Goal: Task Accomplishment & Management: Manage account settings

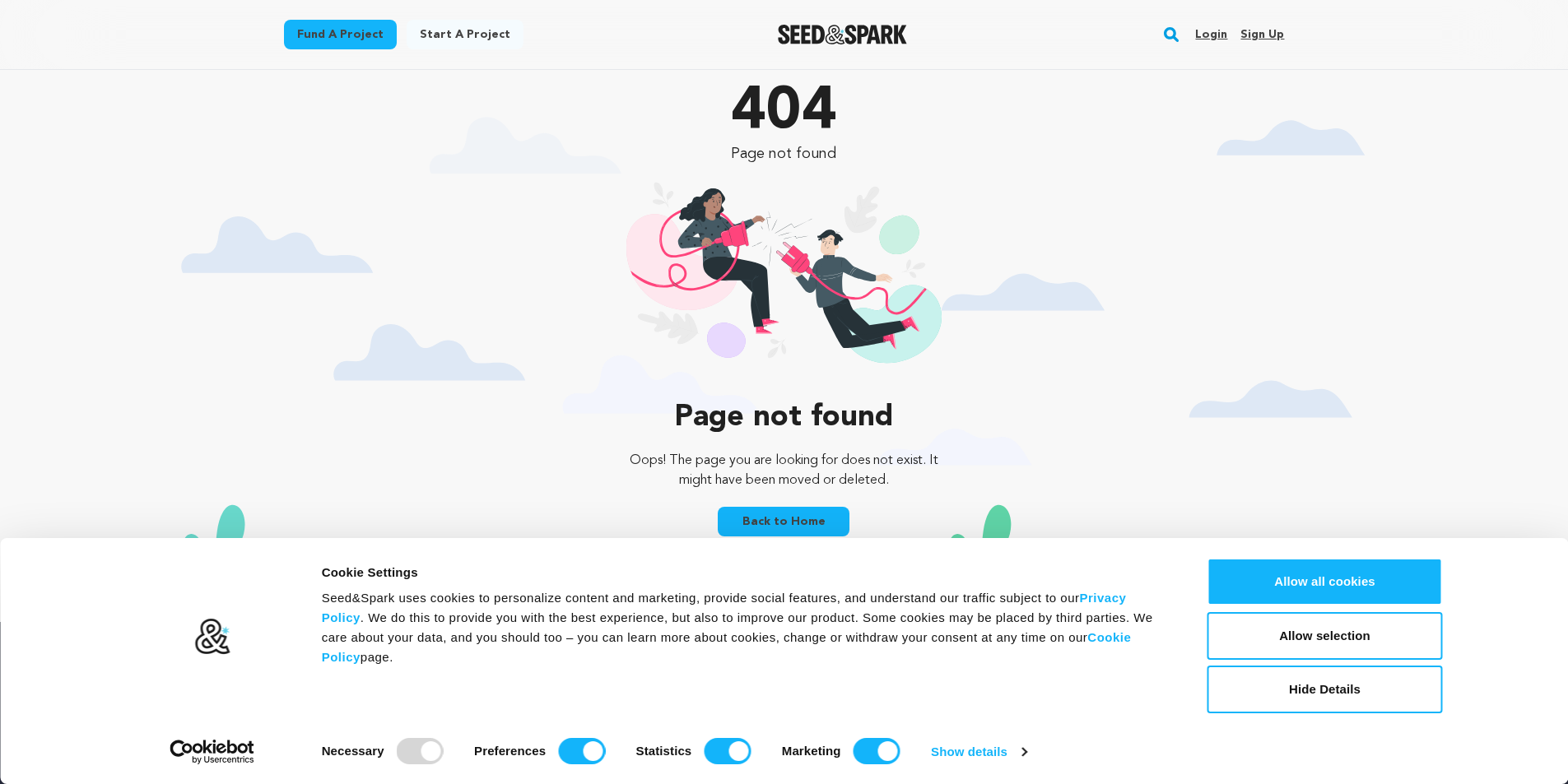
click at [1256, 40] on link "Sign up" at bounding box center [1263, 35] width 43 height 26
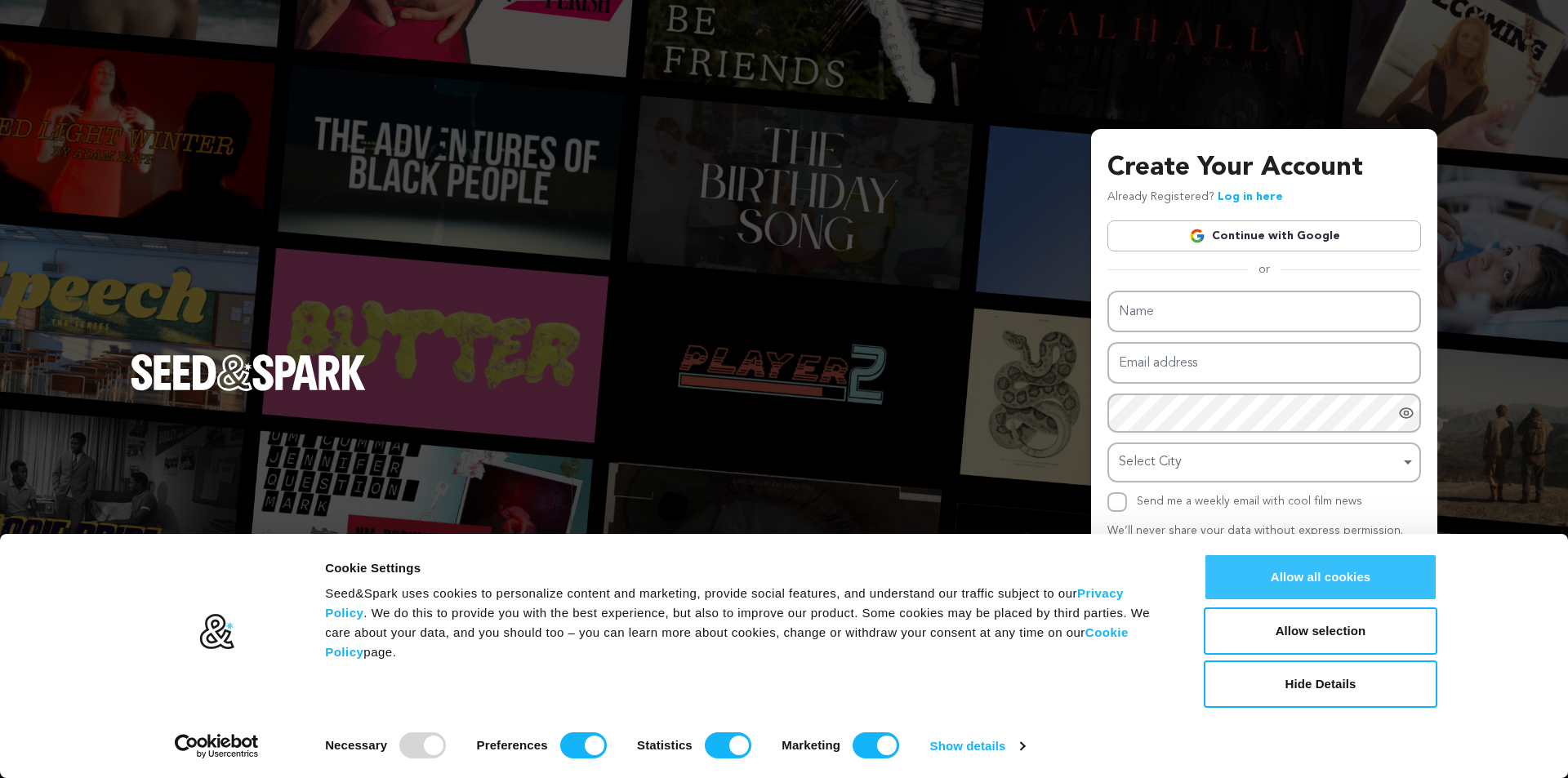
click at [1334, 579] on button "Allow all cookies" at bounding box center [1320, 577] width 234 height 48
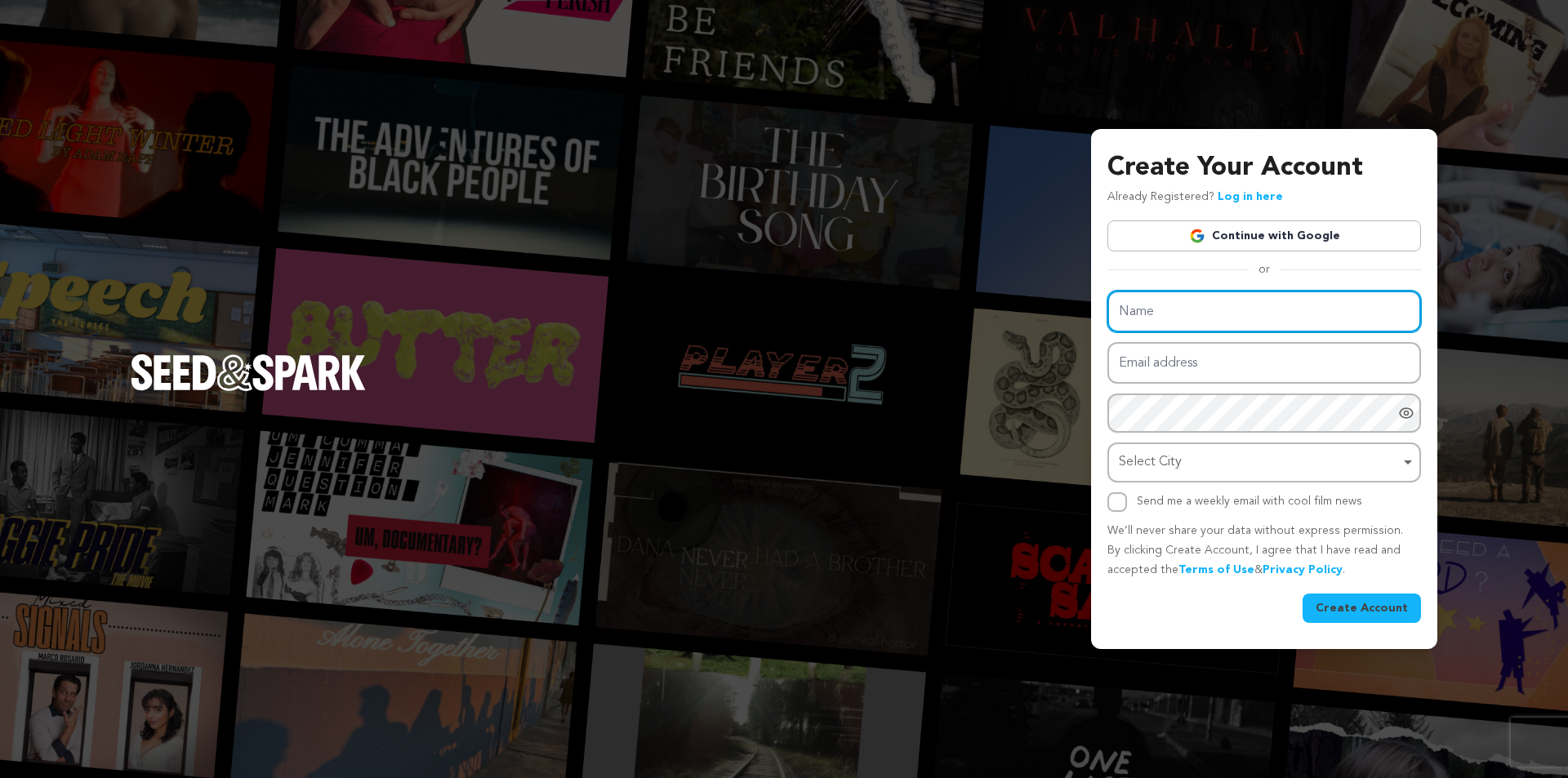
click at [1211, 307] on input "Name" at bounding box center [1264, 311] width 313 height 41
type input "trangmiengmecan"
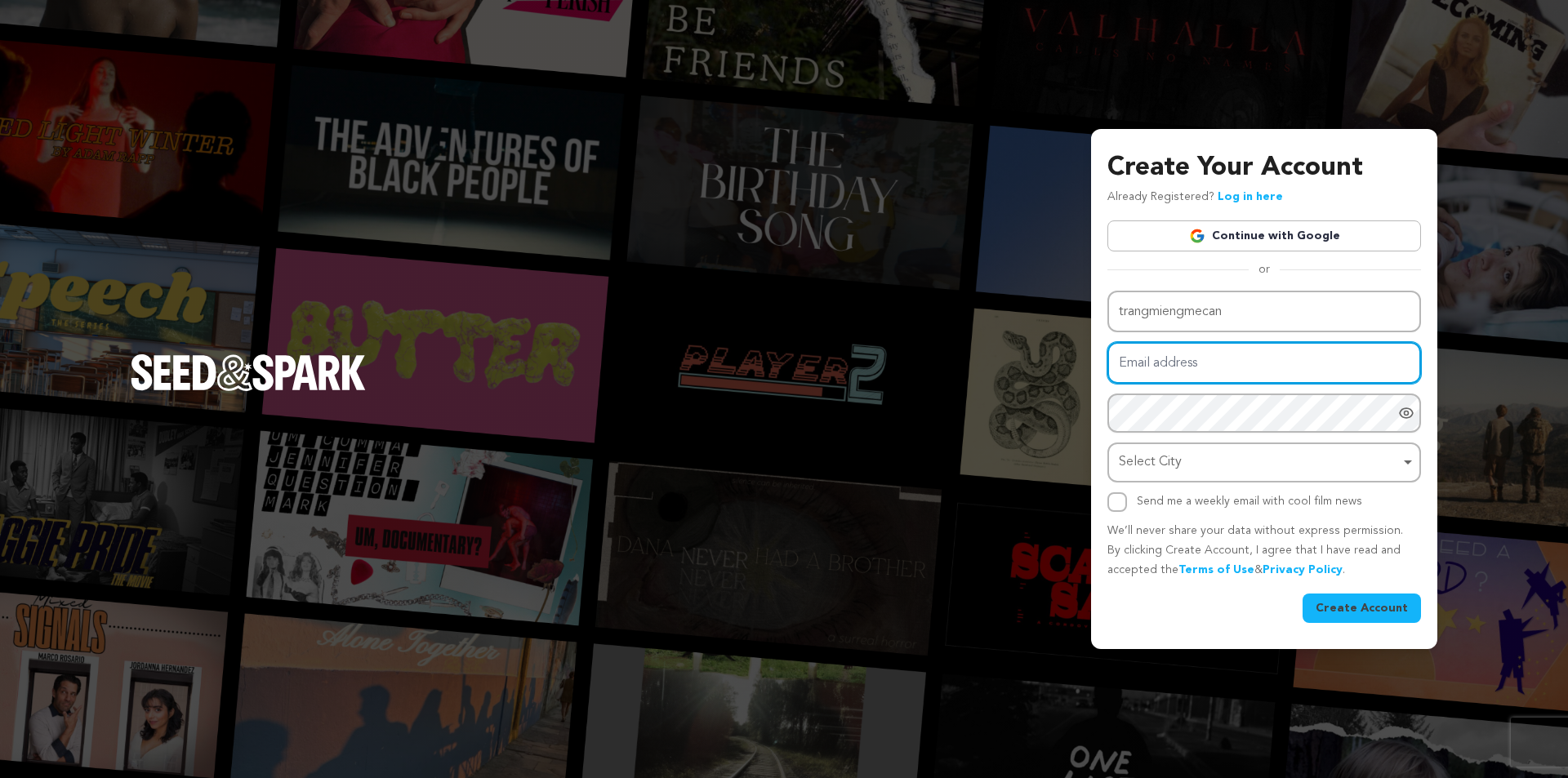
click at [1191, 364] on input "Email address" at bounding box center [1264, 363] width 313 height 41
type input "trangmiengmecan@gmail.com"
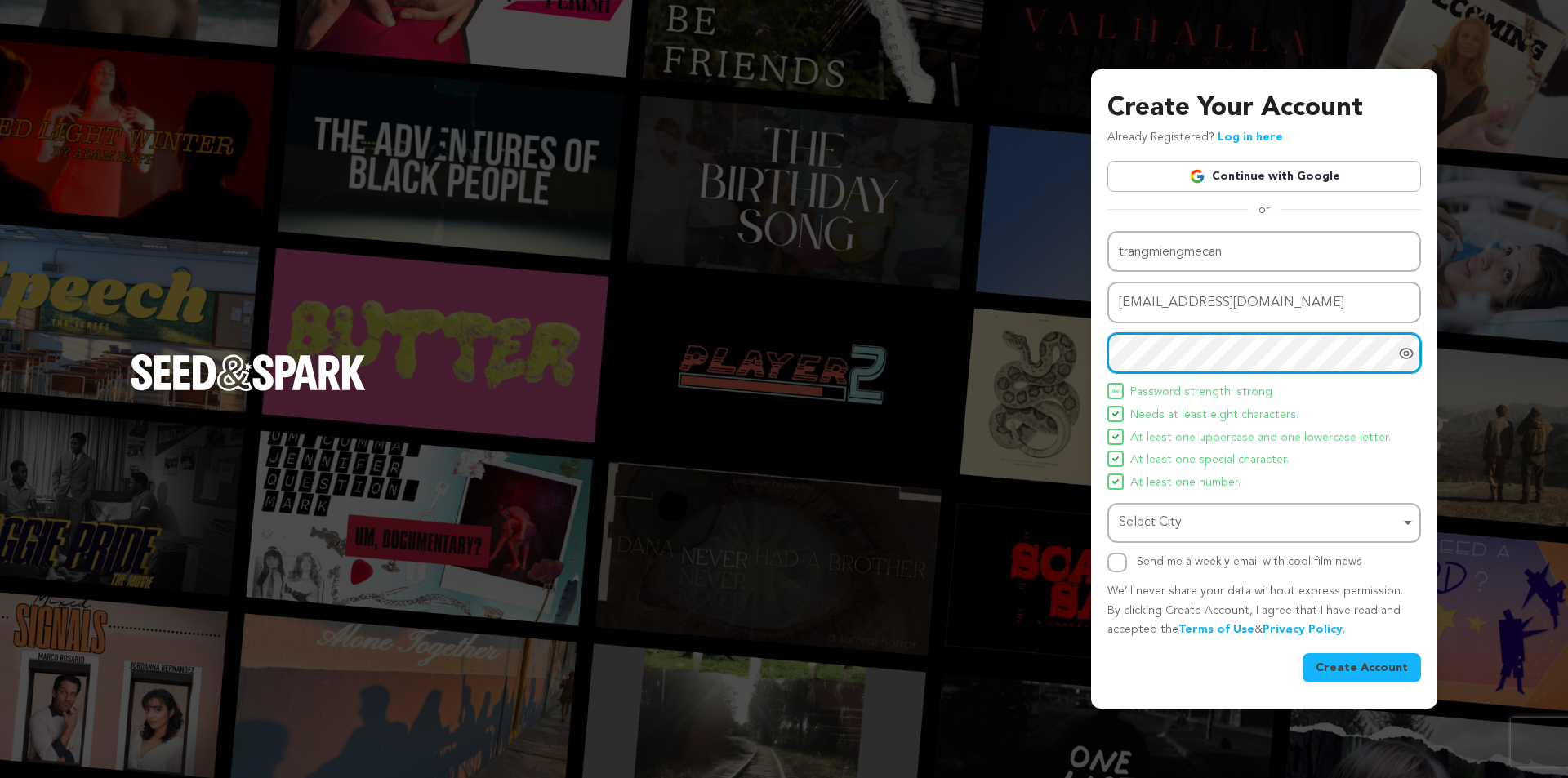
click at [1232, 533] on div "Select City Remove item" at bounding box center [1259, 522] width 281 height 23
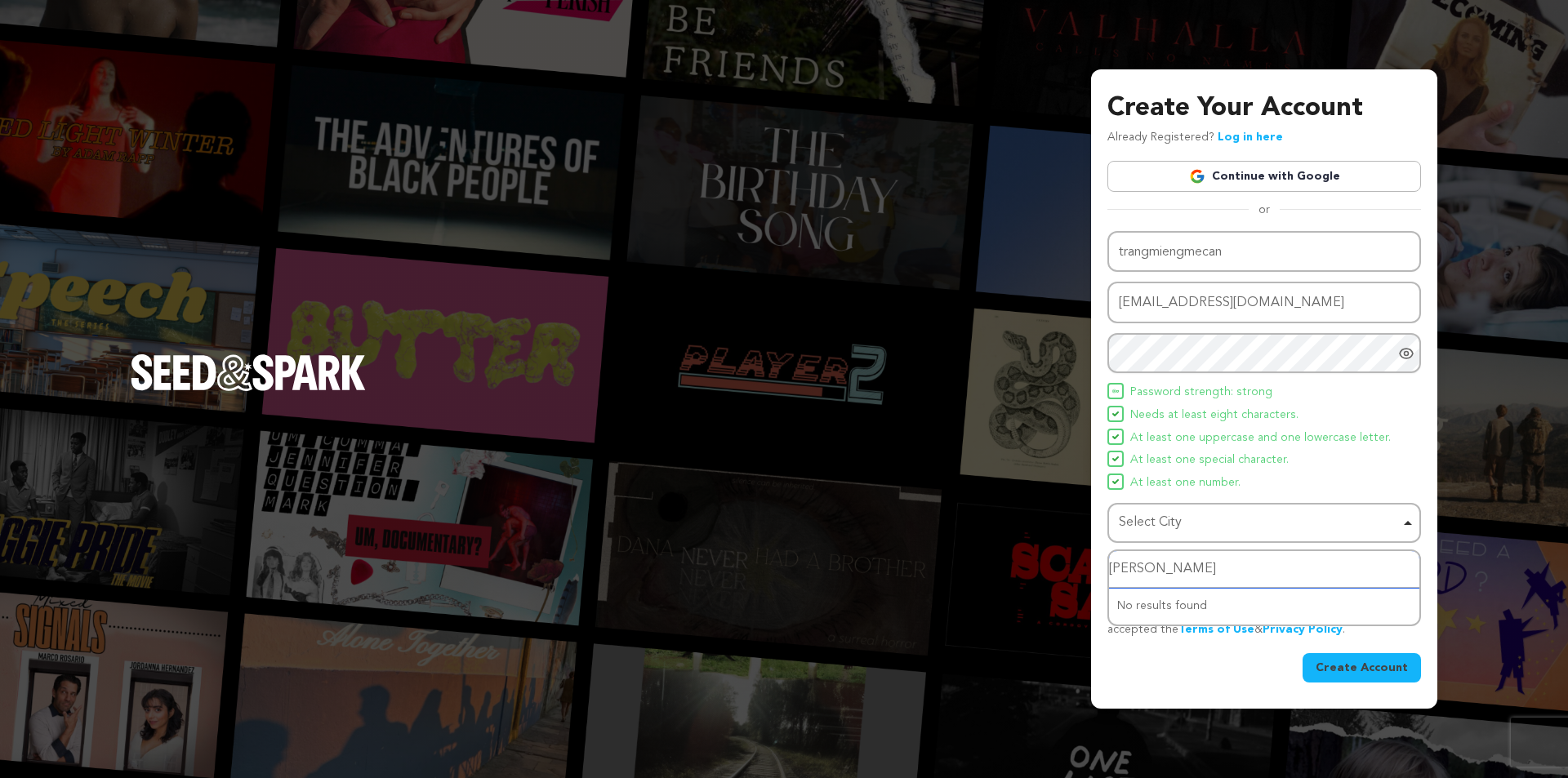
type input "hồ chí minh"
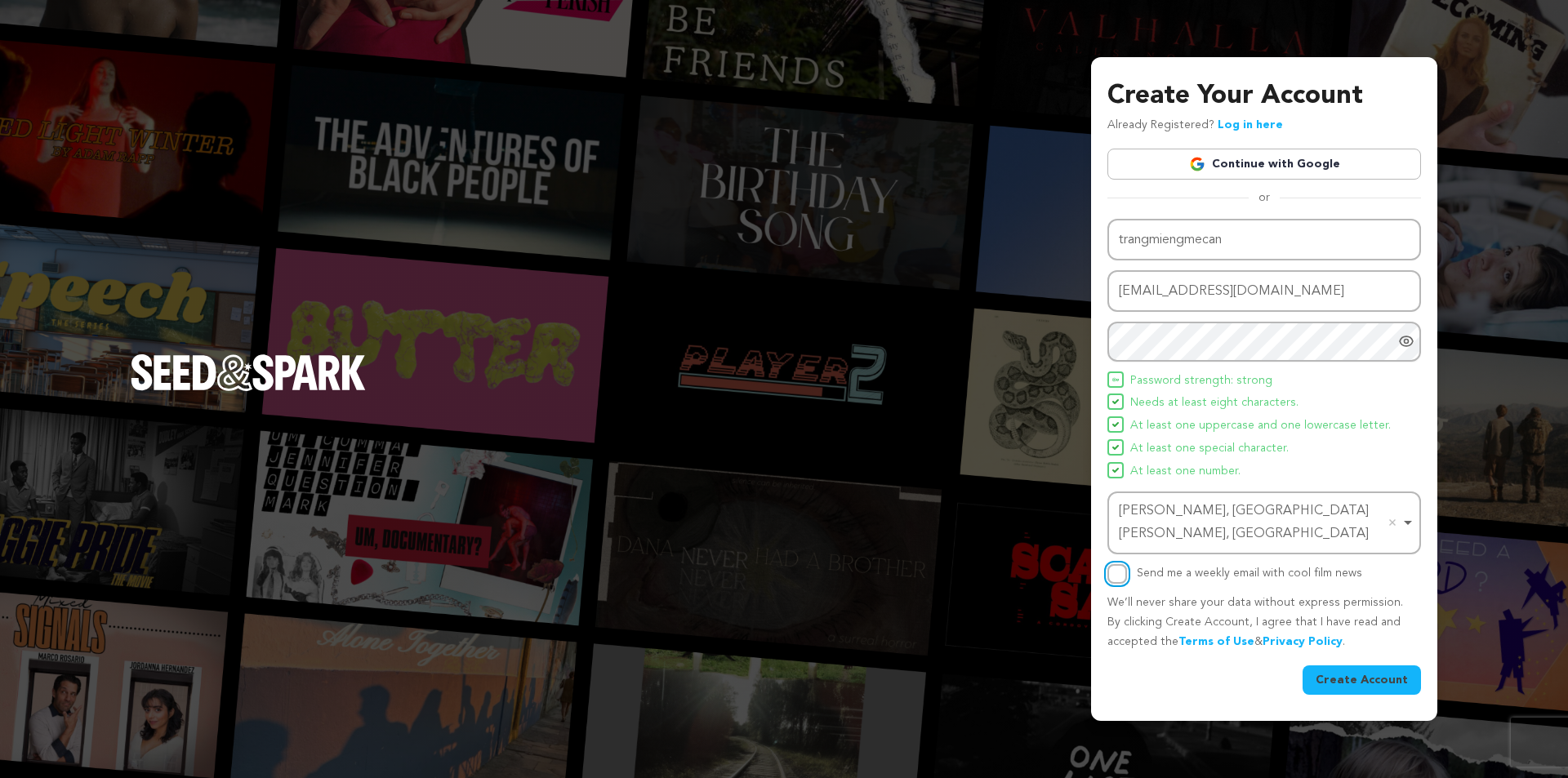
click at [1113, 566] on input "Send me a weekly email with cool film news" at bounding box center [1117, 574] width 20 height 20
checkbox input "true"
click at [1397, 666] on button "Create Account" at bounding box center [1362, 680] width 118 height 29
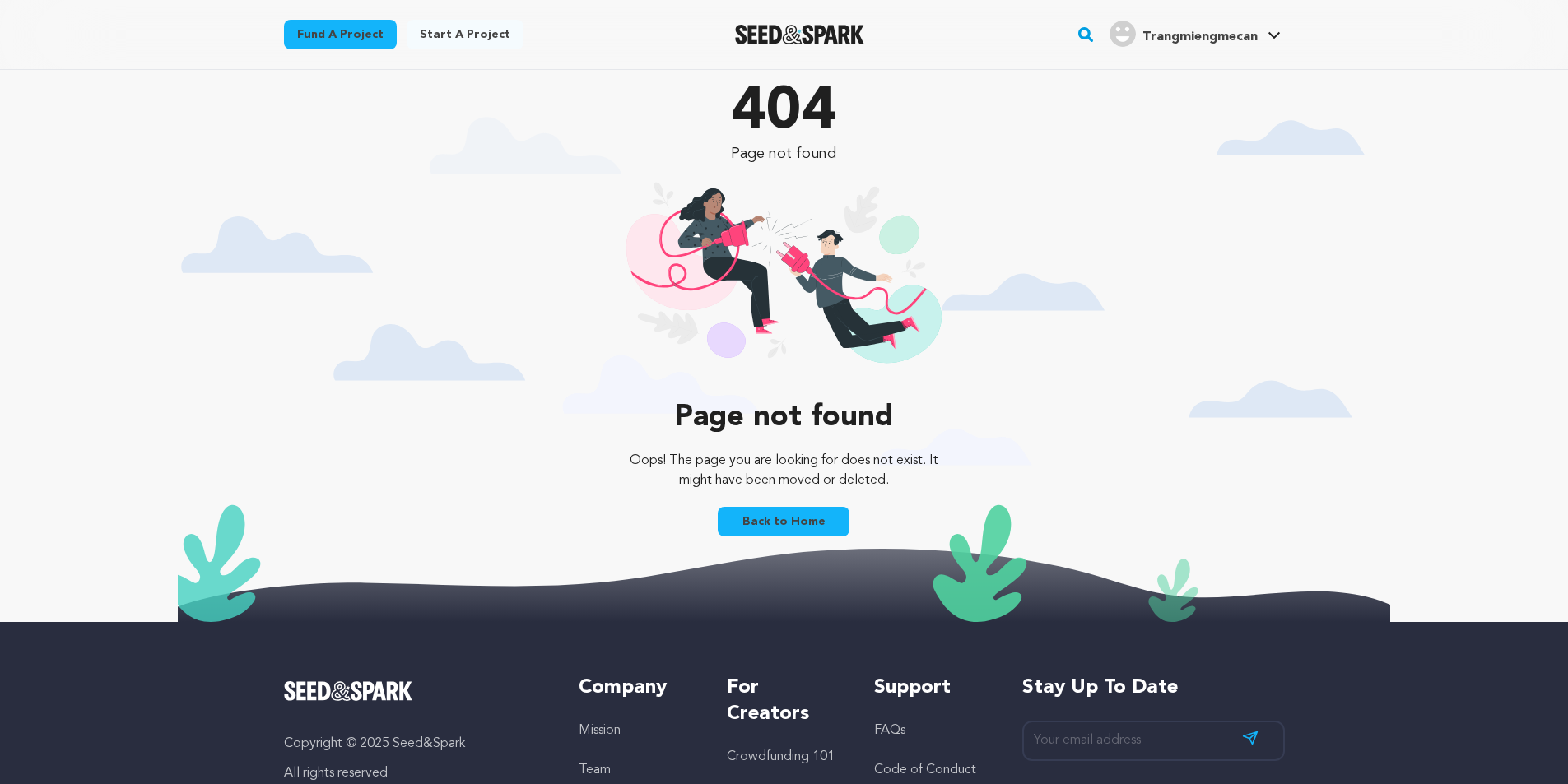
click at [1254, 36] on span "Trangmiengmecan" at bounding box center [1200, 37] width 115 height 13
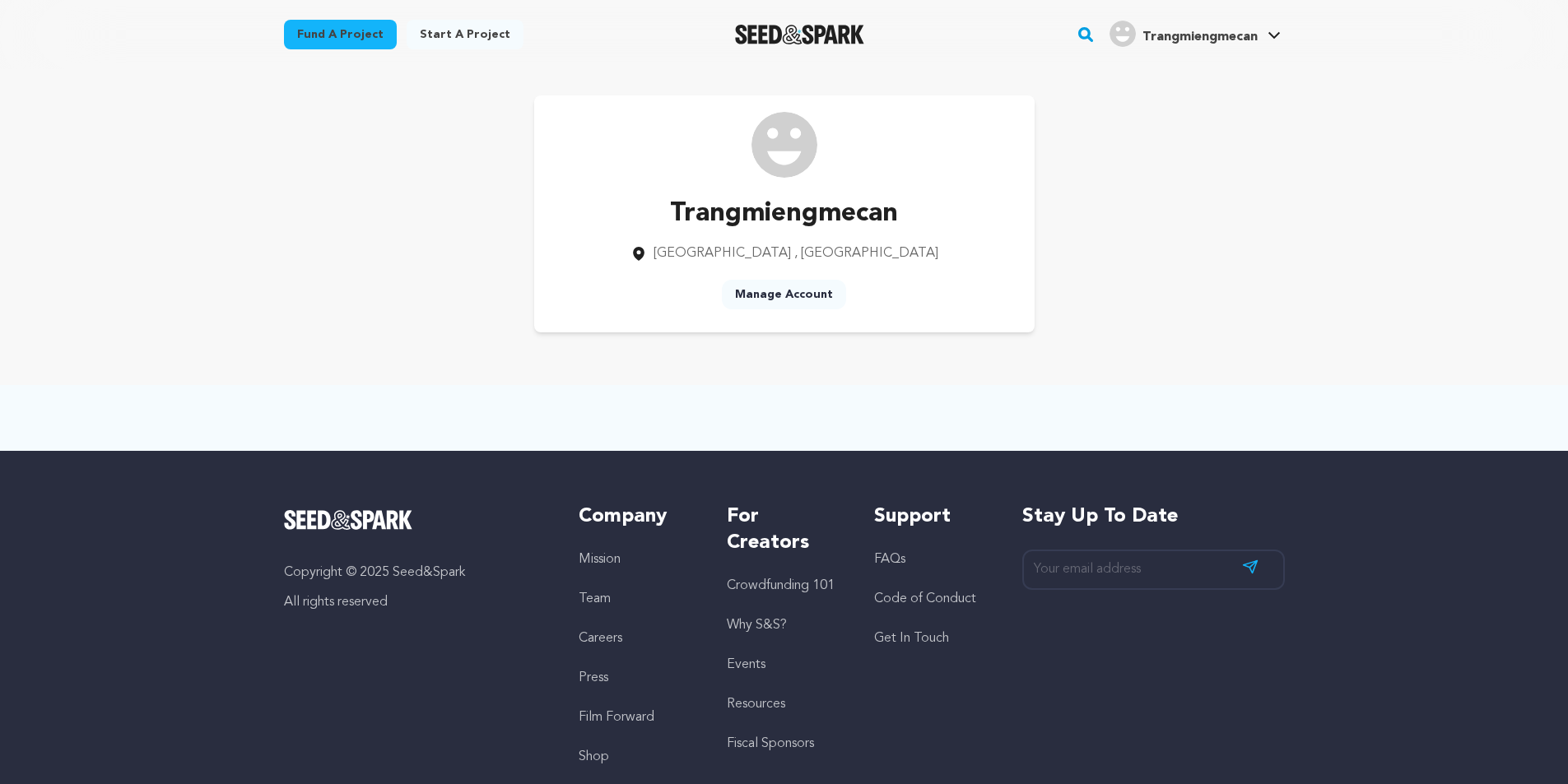
click at [809, 288] on link "Manage Account" at bounding box center [784, 294] width 125 height 29
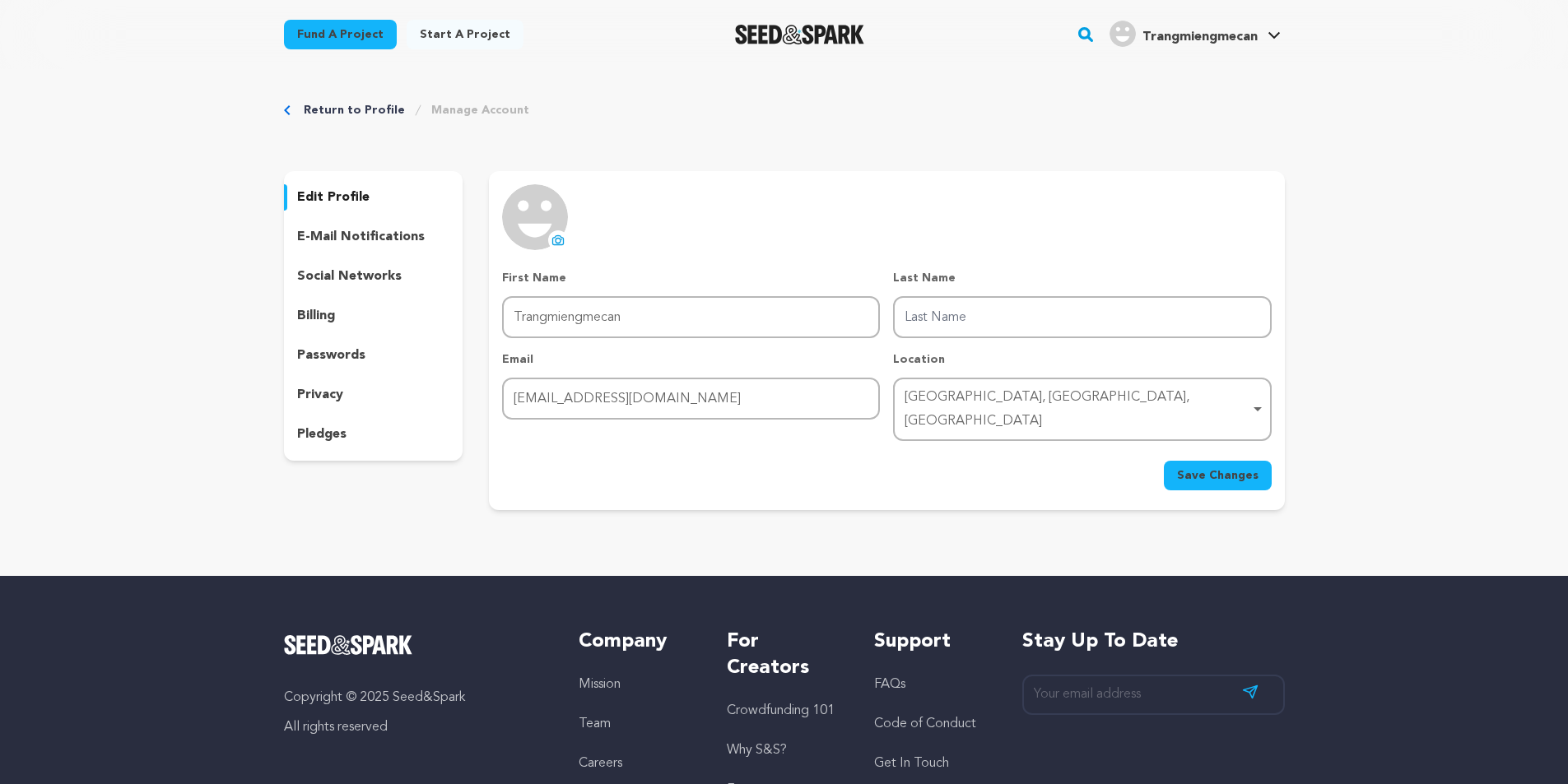
click at [558, 237] on icon at bounding box center [559, 240] width 13 height 13
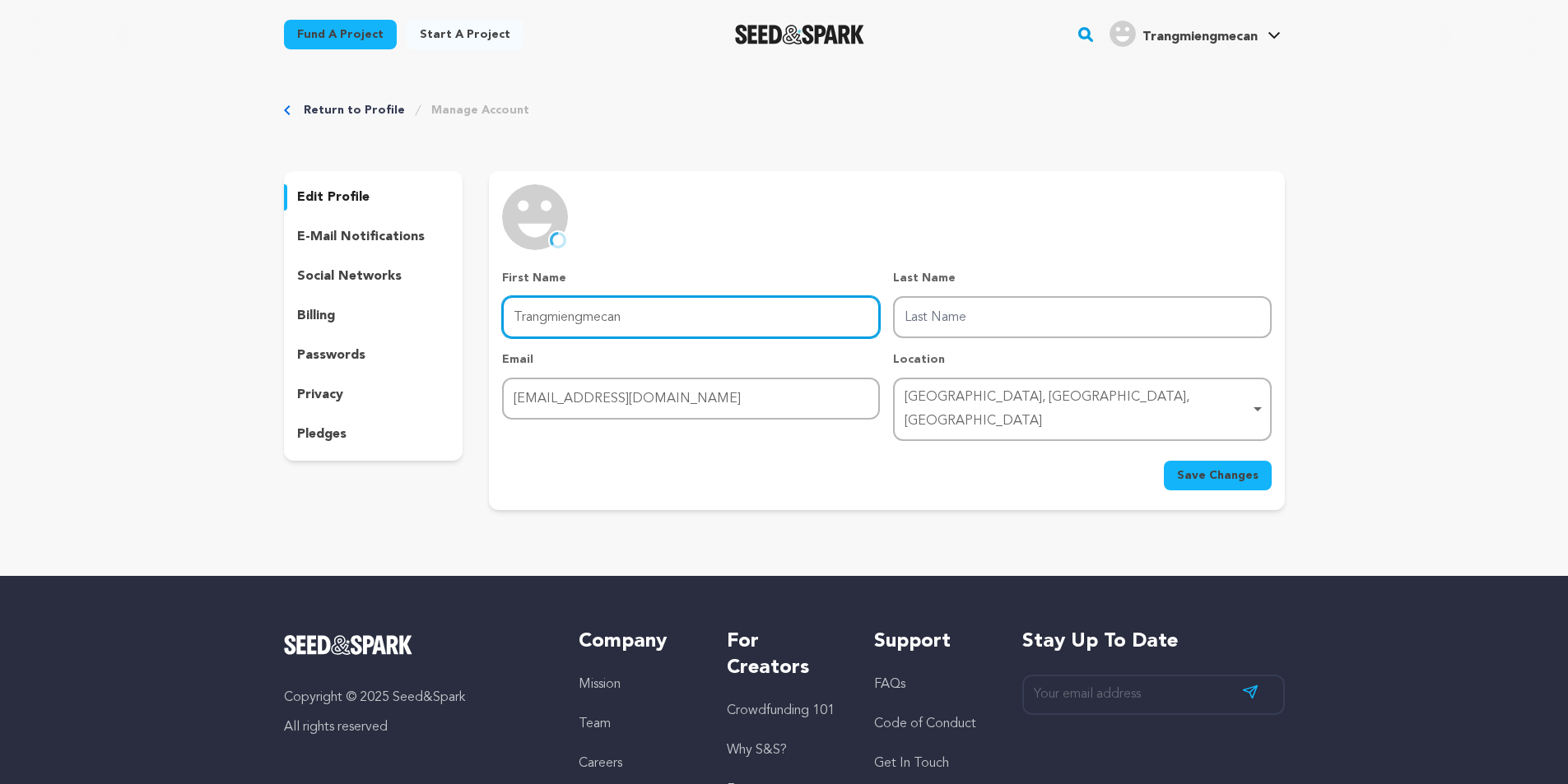
click at [572, 310] on input "Trangmiengmecan" at bounding box center [691, 317] width 378 height 42
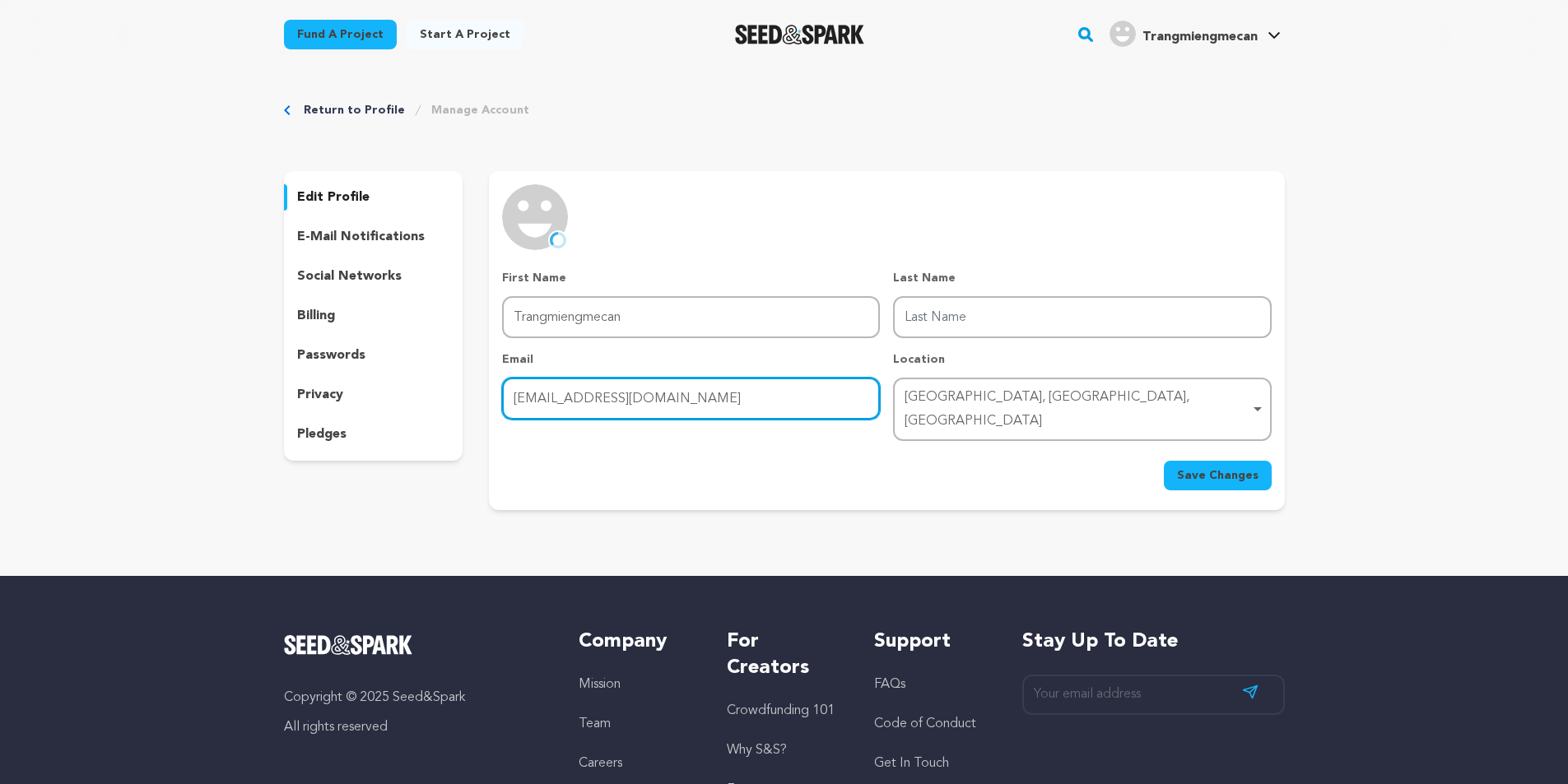
click at [741, 417] on input "[EMAIL_ADDRESS][DOMAIN_NAME]" at bounding box center [691, 399] width 378 height 42
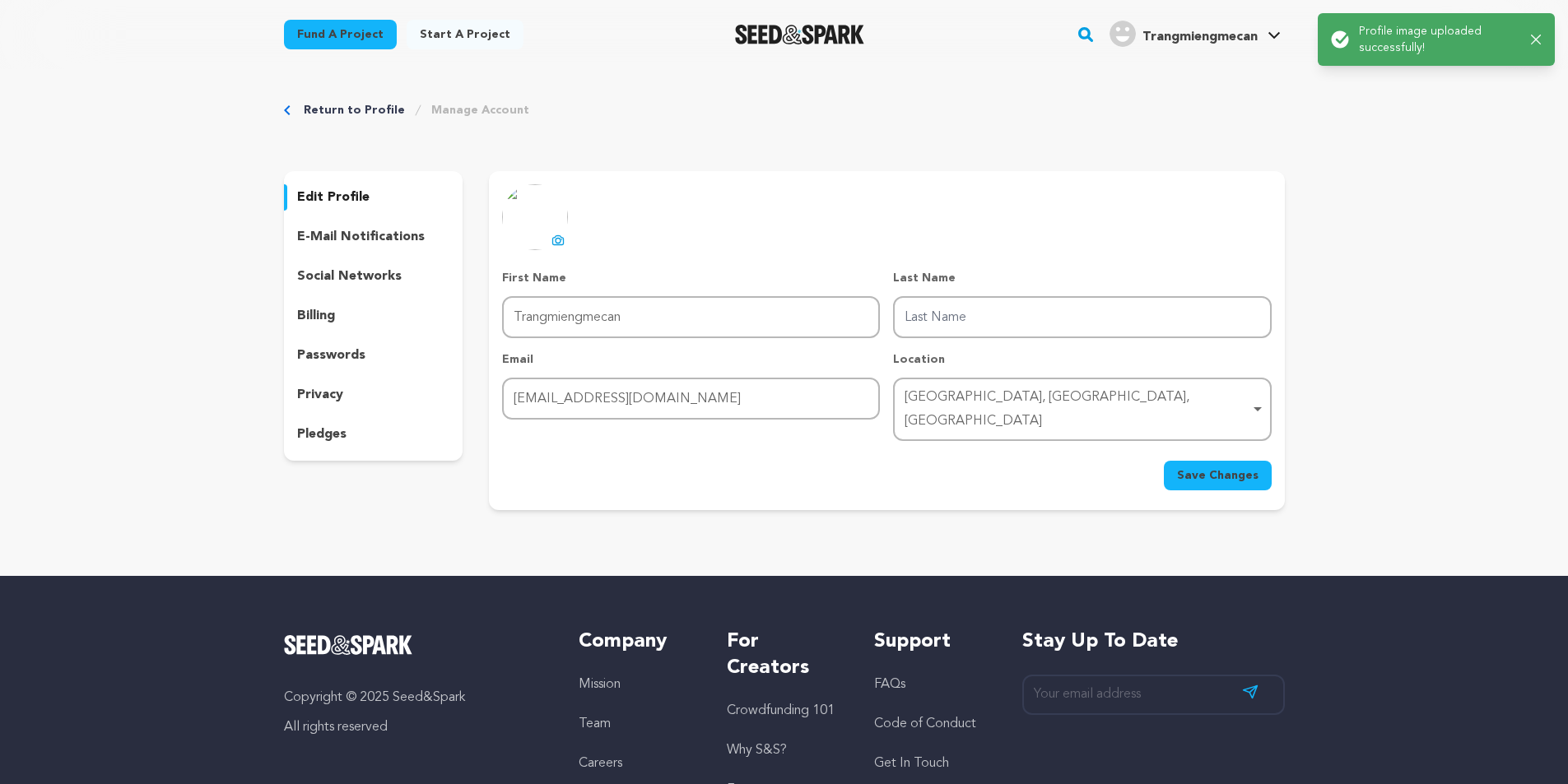
click at [1001, 461] on div "Save Changes" at bounding box center [887, 475] width 769 height 29
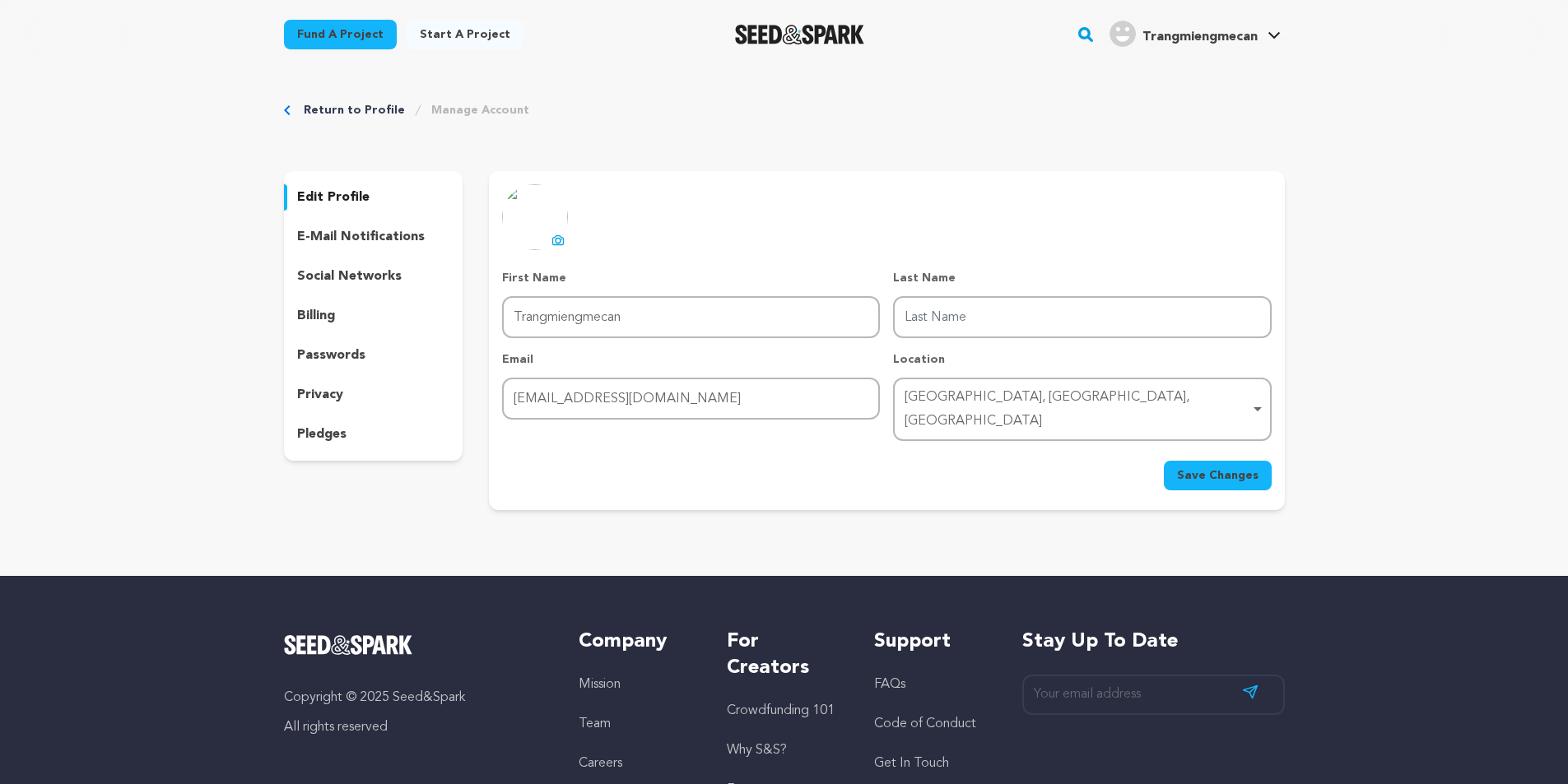
click at [1345, 176] on div "Return to Profile Manage Account edit profile e-mail notifications social netwo…" at bounding box center [784, 309] width 1568 height 481
click at [1189, 65] on link "My Projects" at bounding box center [1225, 72] width 184 height 36
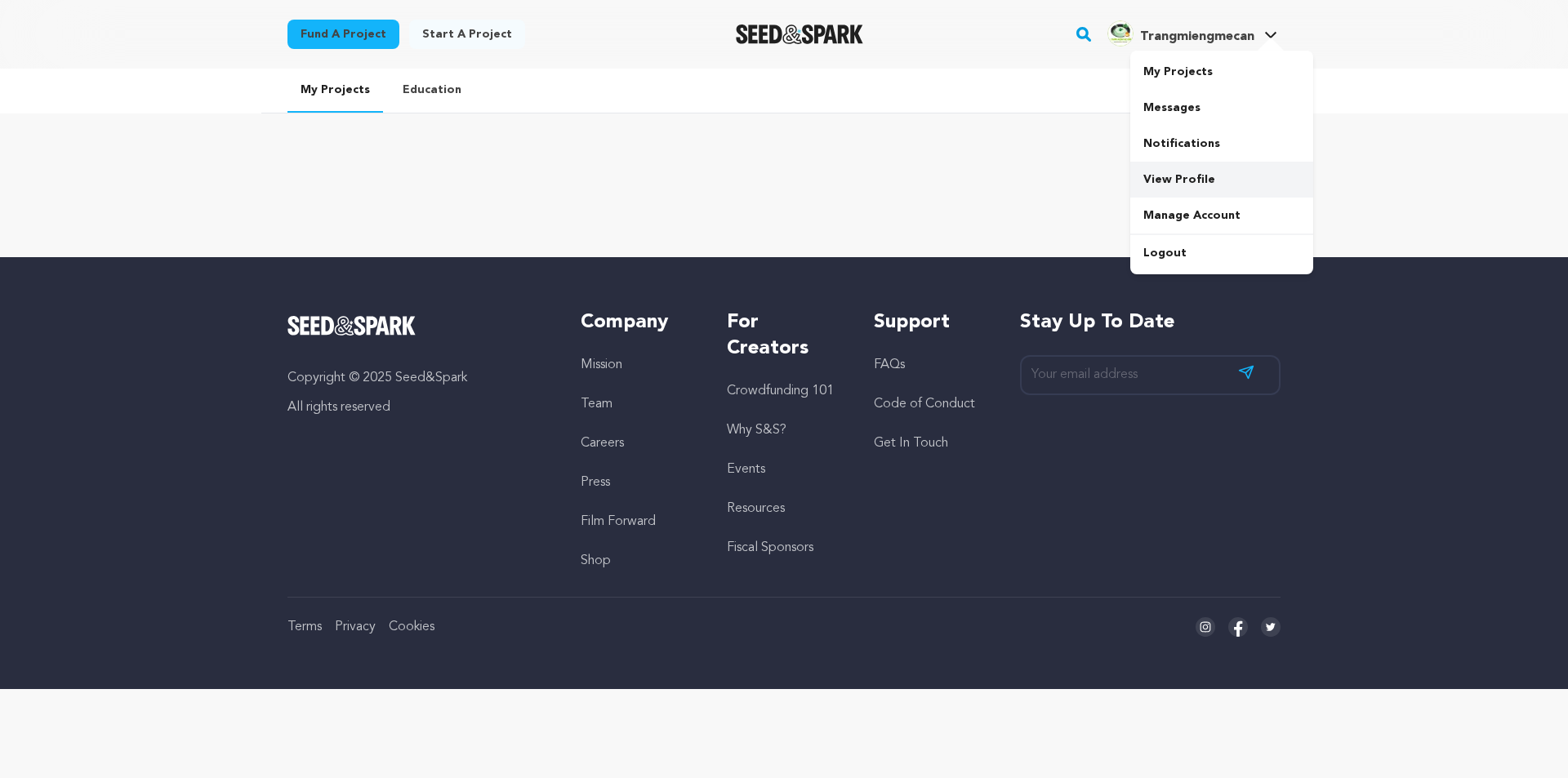
click at [1179, 175] on link "View Profile" at bounding box center [1222, 179] width 183 height 36
